Goal: Information Seeking & Learning: Find specific page/section

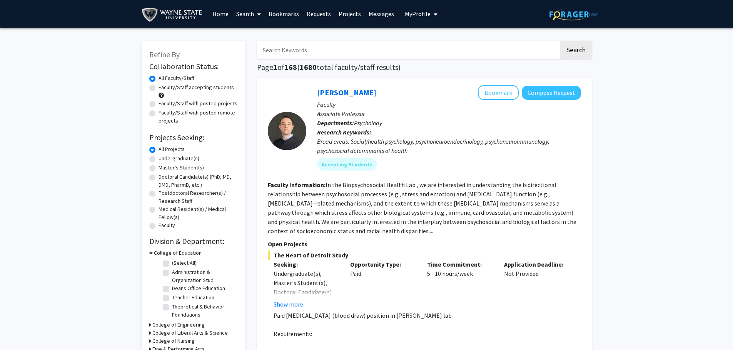
click at [337, 53] on input "Search Keywords" at bounding box center [408, 50] width 302 height 18
type input "anesthesiology"
click at [560, 41] on button "Search" at bounding box center [576, 50] width 32 height 18
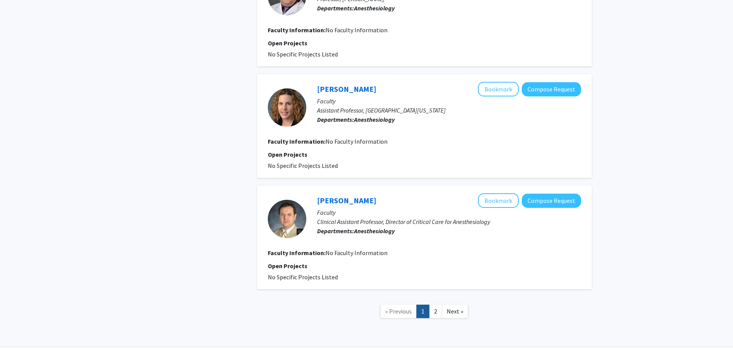
scroll to position [994, 0]
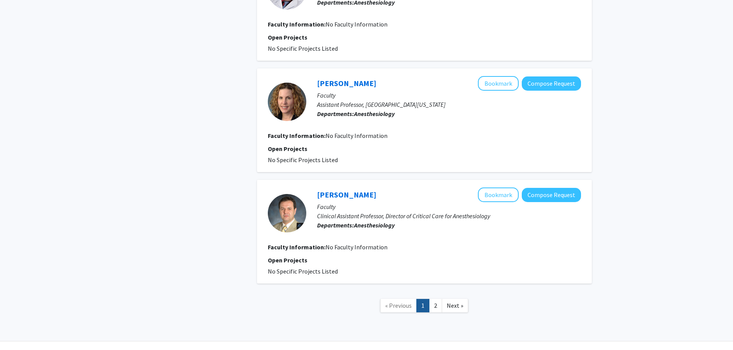
click at [435, 299] on link "2" at bounding box center [435, 305] width 13 height 13
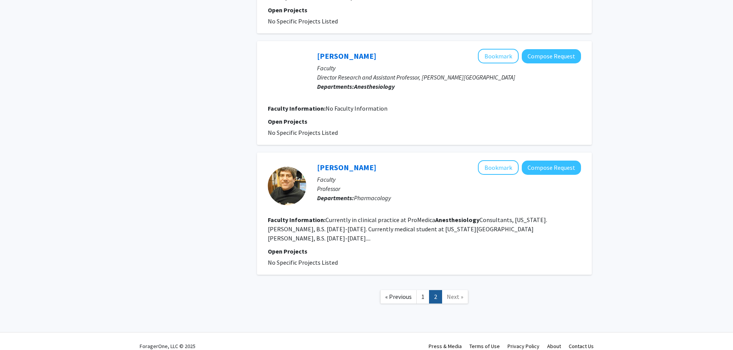
scroll to position [688, 0]
